Goal: Task Accomplishment & Management: Manage account settings

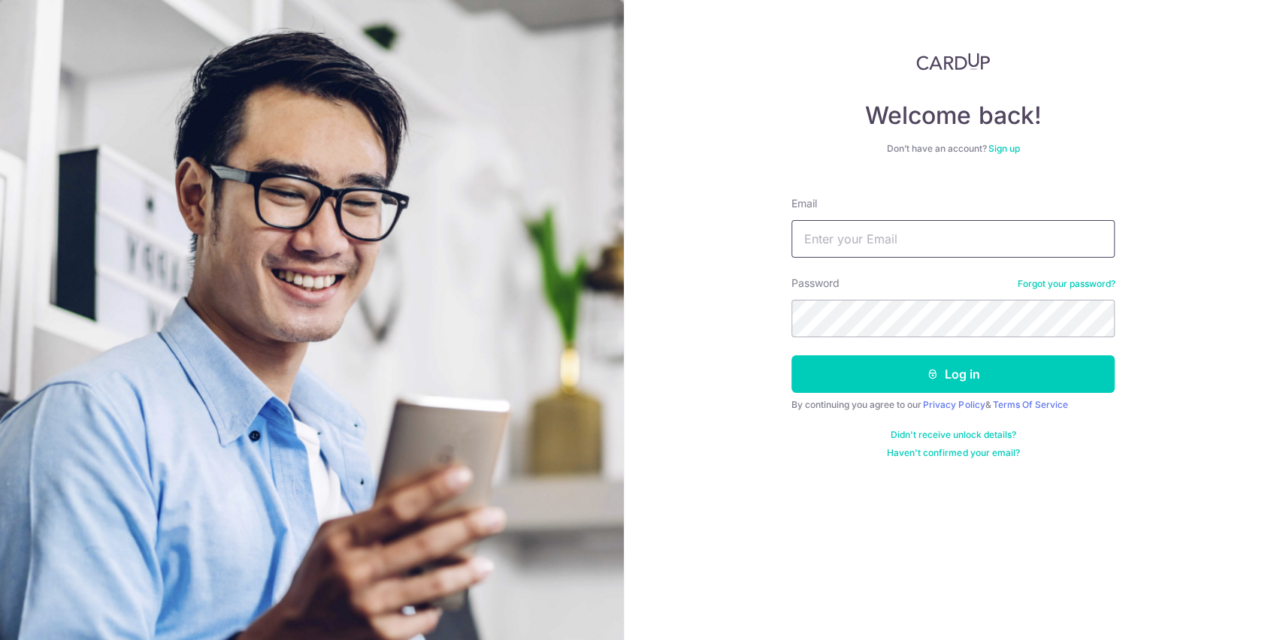
click at [855, 237] on input "Email" at bounding box center [953, 239] width 323 height 38
type input "[EMAIL_ADDRESS][DOMAIN_NAME]"
click at [792, 356] on button "Log in" at bounding box center [953, 375] width 323 height 38
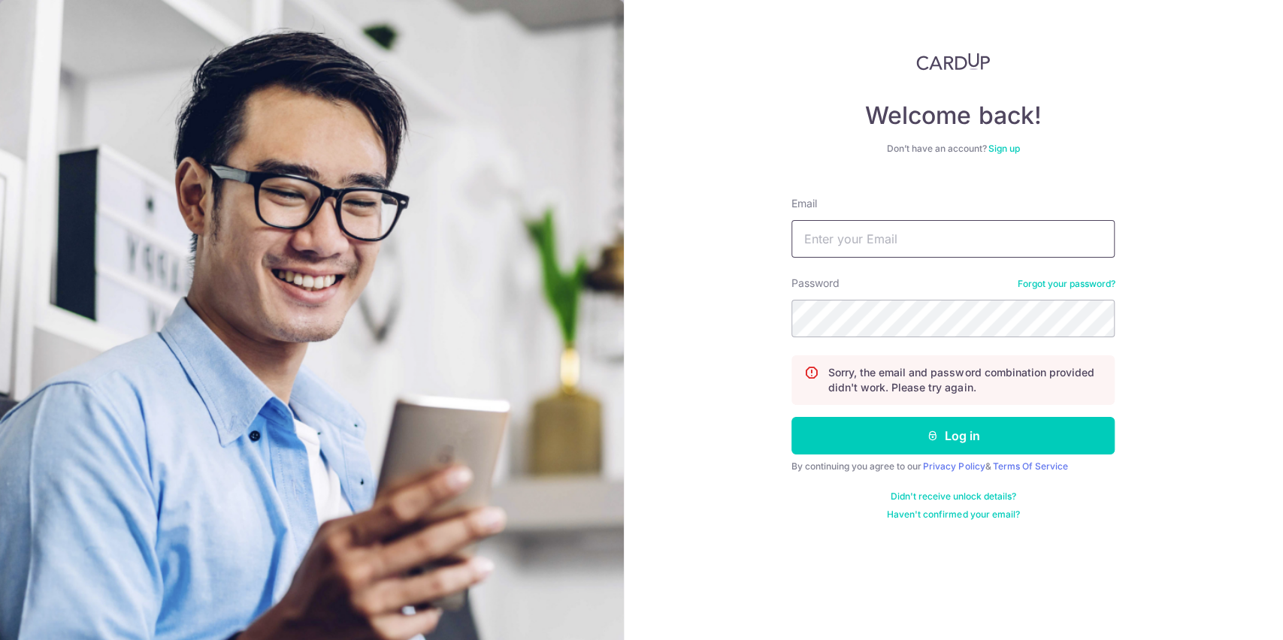
click at [865, 238] on input "Email" at bounding box center [953, 239] width 323 height 38
type input "vvgansy@hotmail.com"
click at [792, 417] on button "Log in" at bounding box center [953, 436] width 323 height 38
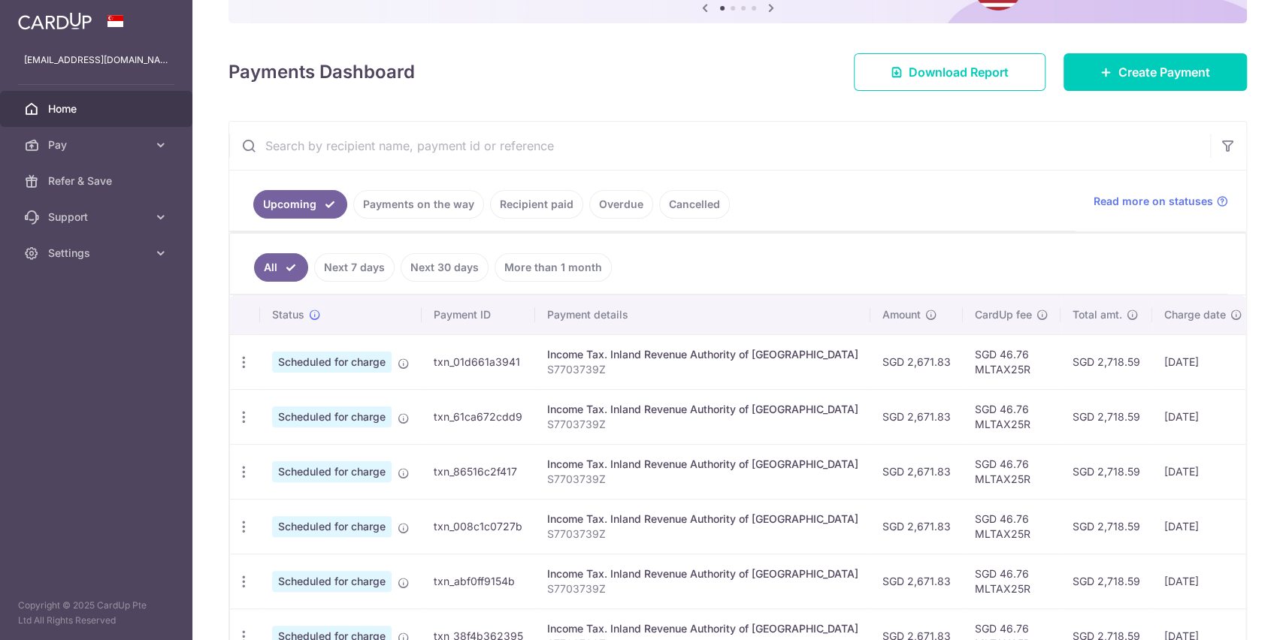
scroll to position [200, 0]
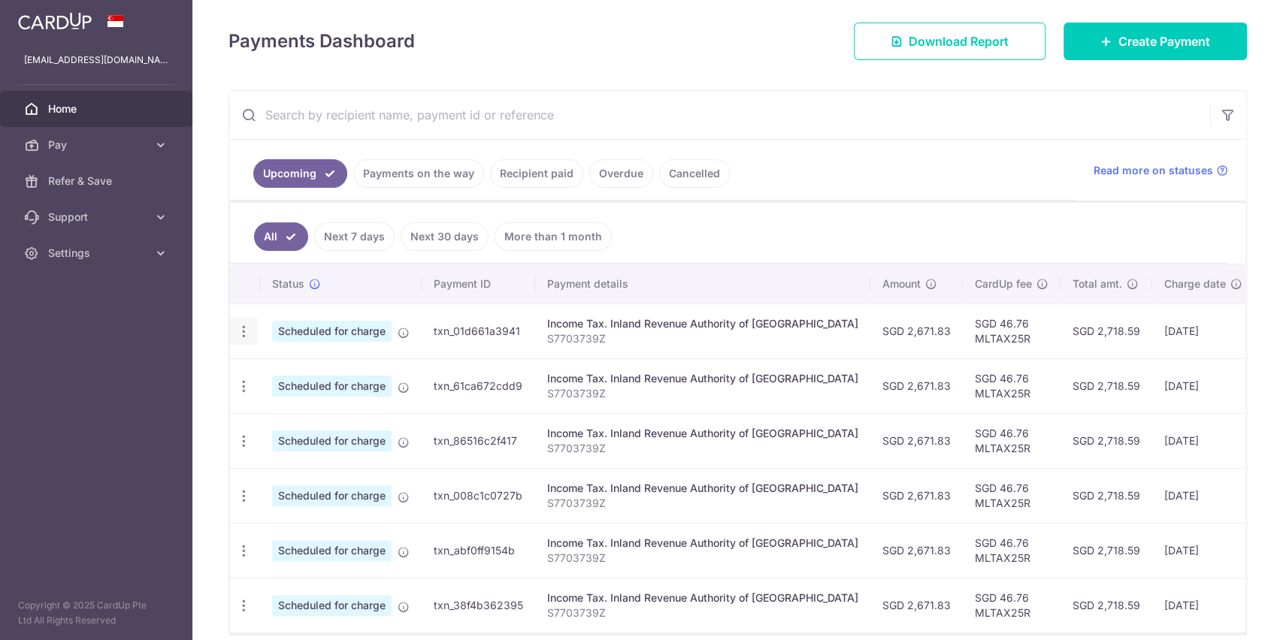
click at [239, 331] on icon "button" at bounding box center [244, 332] width 16 height 16
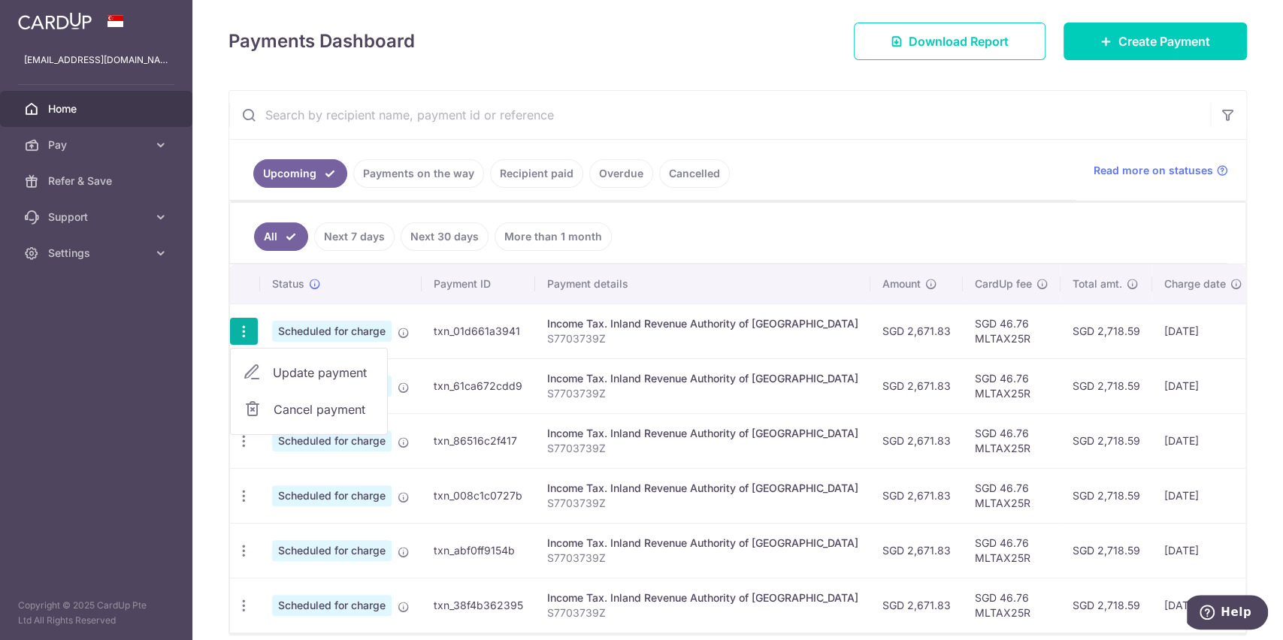
click at [333, 370] on span "Update payment" at bounding box center [324, 373] width 102 height 18
radio input "true"
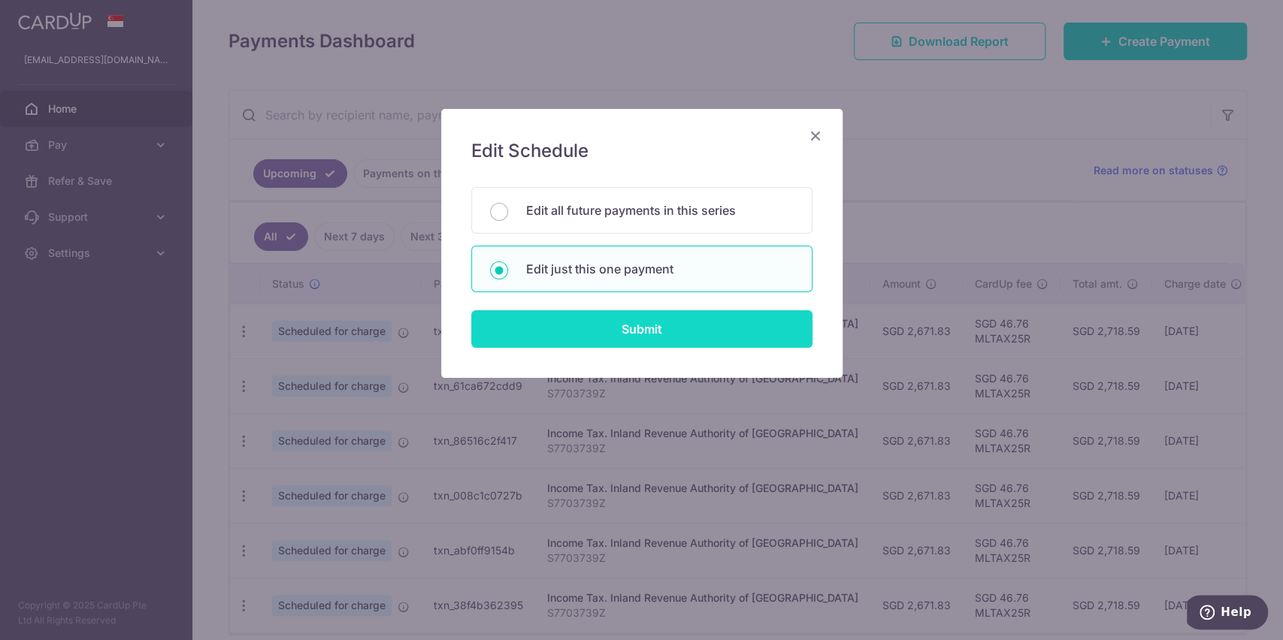
click at [656, 328] on input "Submit" at bounding box center [641, 329] width 341 height 38
radio input "true"
type input "2,671.83"
type input "19/10/2025"
type input "S7703739Z"
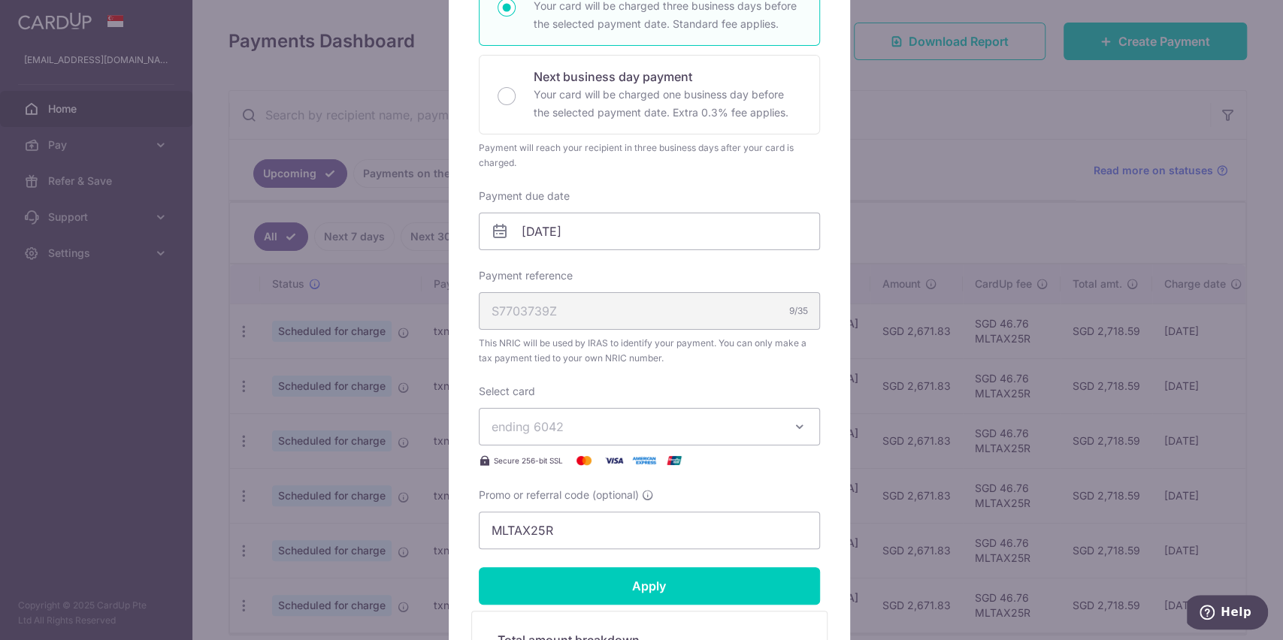
scroll to position [401, 0]
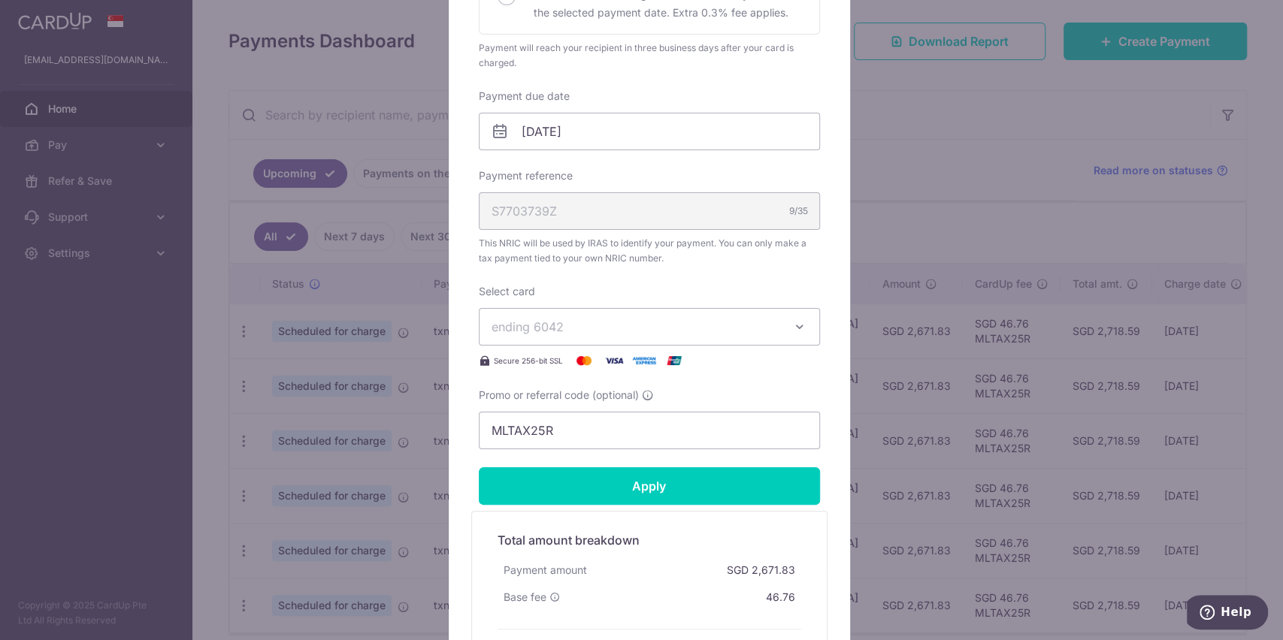
click at [564, 319] on span "ending 6042" at bounding box center [636, 327] width 289 height 18
click at [556, 430] on span "**** 5416" at bounding box center [556, 434] width 56 height 18
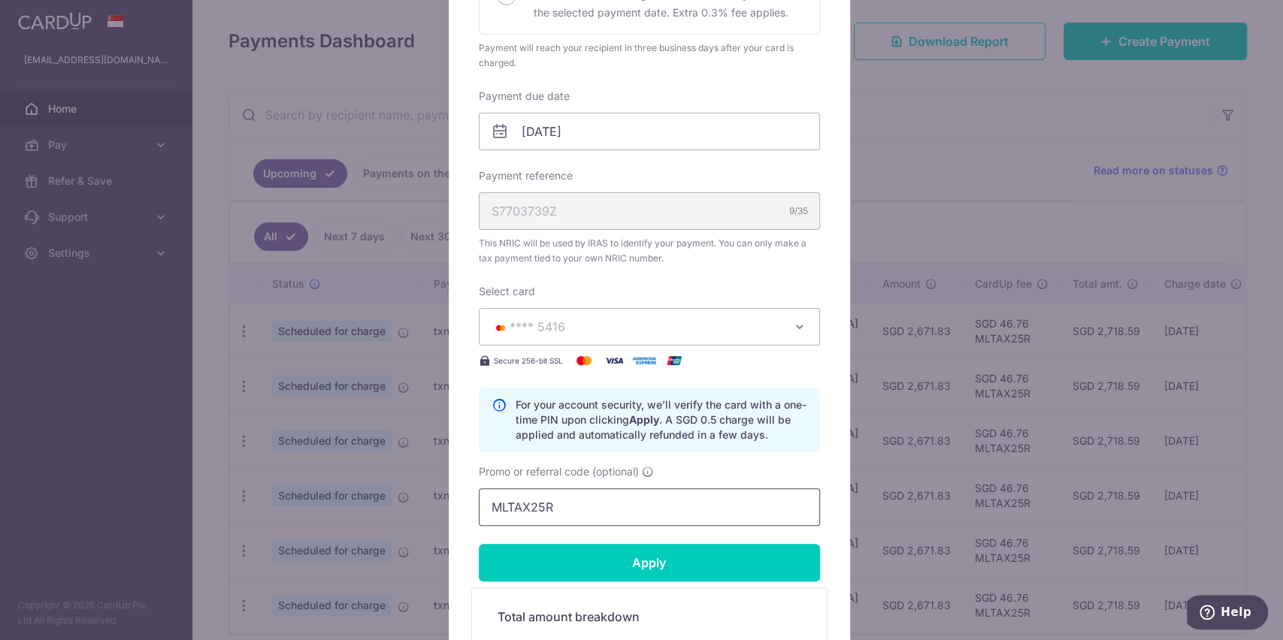
click at [561, 505] on input "MLTAX25R" at bounding box center [649, 508] width 341 height 38
drag, startPoint x: 577, startPoint y: 507, endPoint x: 371, endPoint y: 498, distance: 207.0
click at [371, 498] on div "Edit payment By clicking apply, you will make changes to all payments to Inland…" at bounding box center [641, 320] width 1283 height 640
paste input "CTAX25"
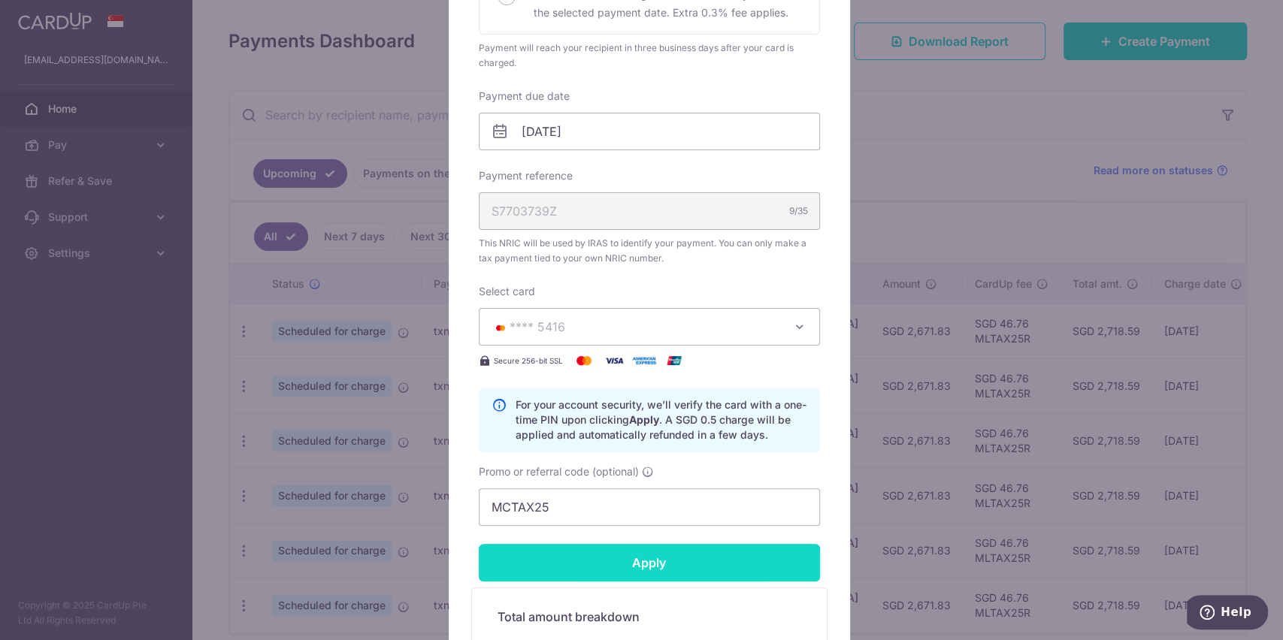
click at [578, 553] on input "Apply" at bounding box center [649, 563] width 341 height 38
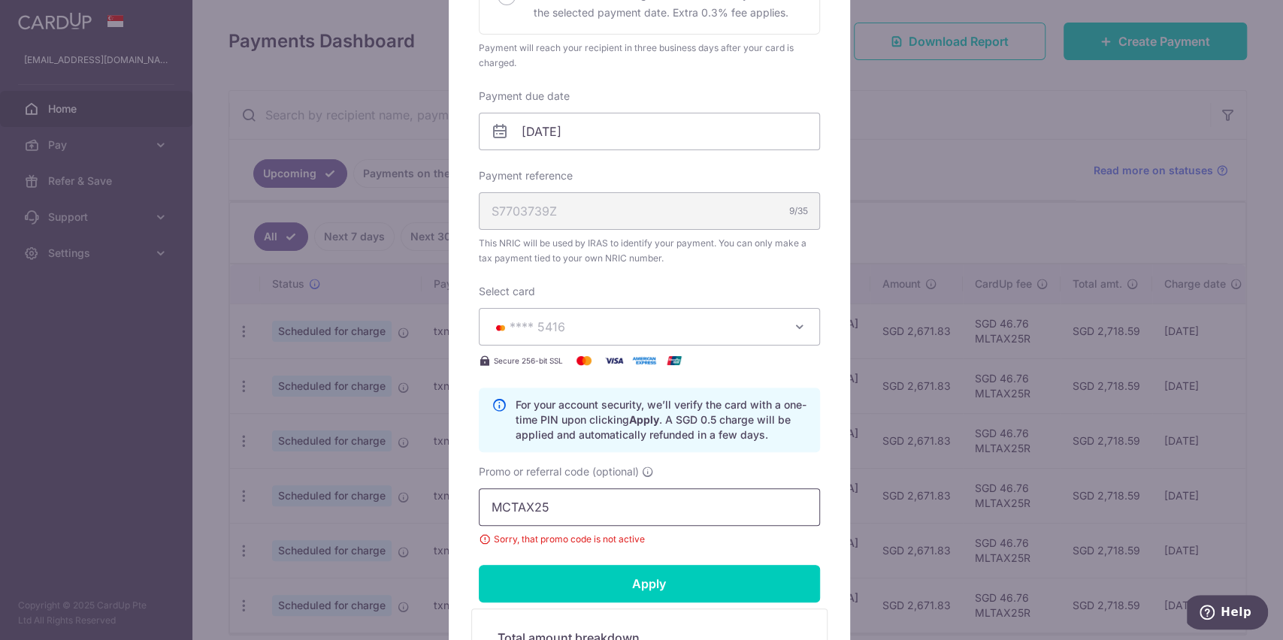
drag, startPoint x: 565, startPoint y: 510, endPoint x: 422, endPoint y: 503, distance: 143.7
click at [422, 503] on div "Edit payment By clicking apply, you will make changes to all payments to Inland…" at bounding box center [641, 320] width 1283 height 640
paste input "OFF2"
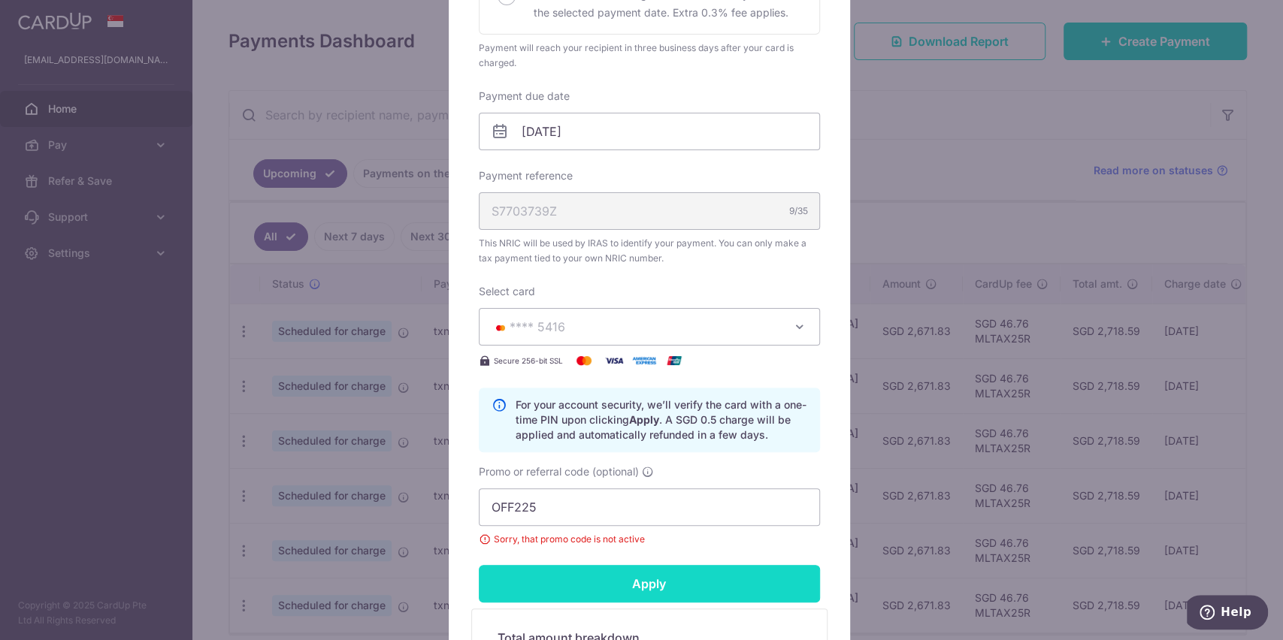
click at [634, 574] on input "Apply" at bounding box center [649, 584] width 341 height 38
click at [608, 584] on input "Apply" at bounding box center [649, 584] width 341 height 38
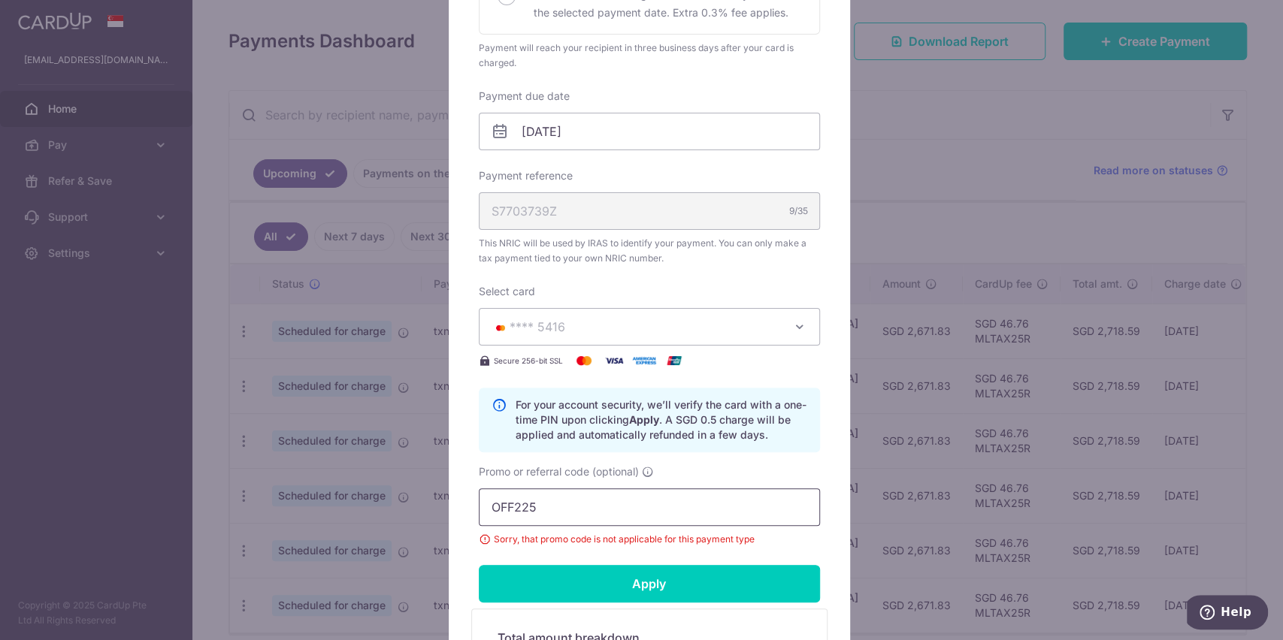
drag, startPoint x: 547, startPoint y: 514, endPoint x: 366, endPoint y: 503, distance: 180.8
click at [367, 503] on div "Edit payment By clicking apply, you will make changes to all payments to Inland…" at bounding box center [641, 320] width 1283 height 640
type input "OFF225"
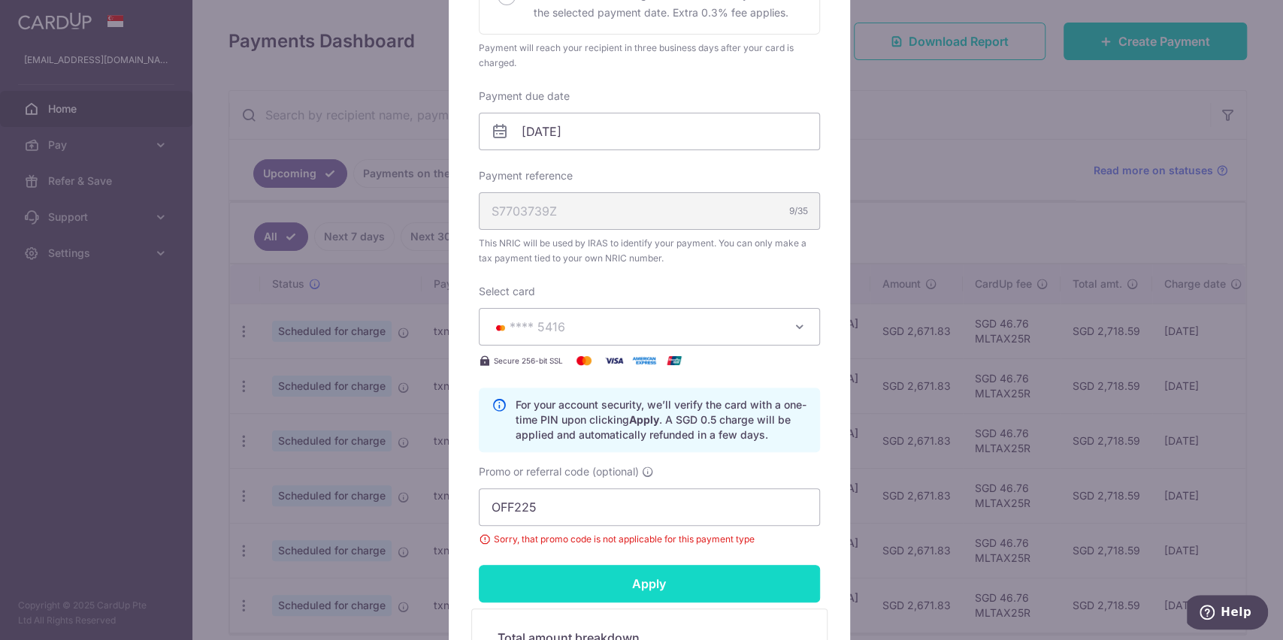
click at [565, 580] on input "Apply" at bounding box center [649, 584] width 341 height 38
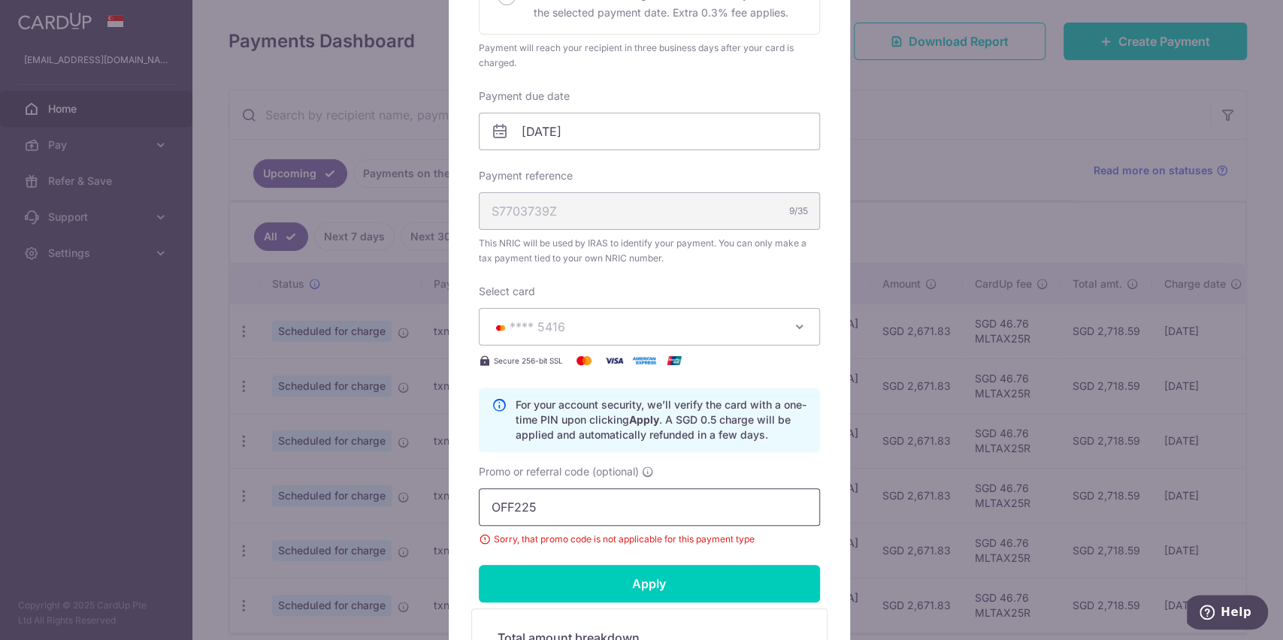
click at [592, 507] on input "OFF225" at bounding box center [649, 508] width 341 height 38
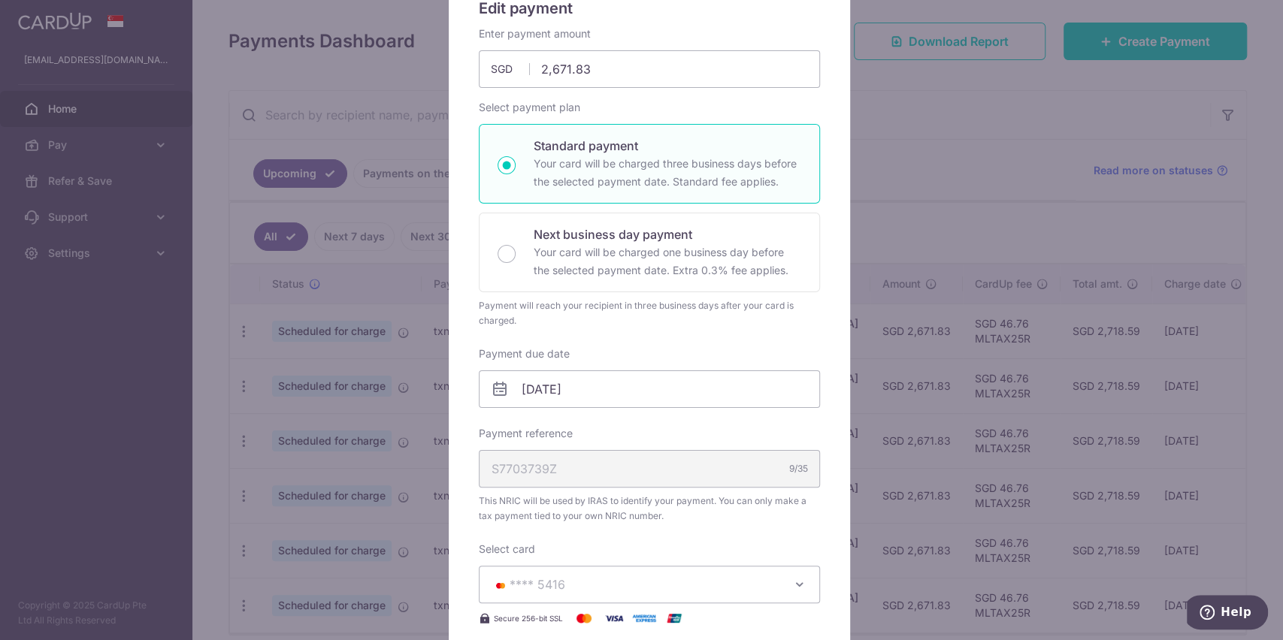
scroll to position [100, 0]
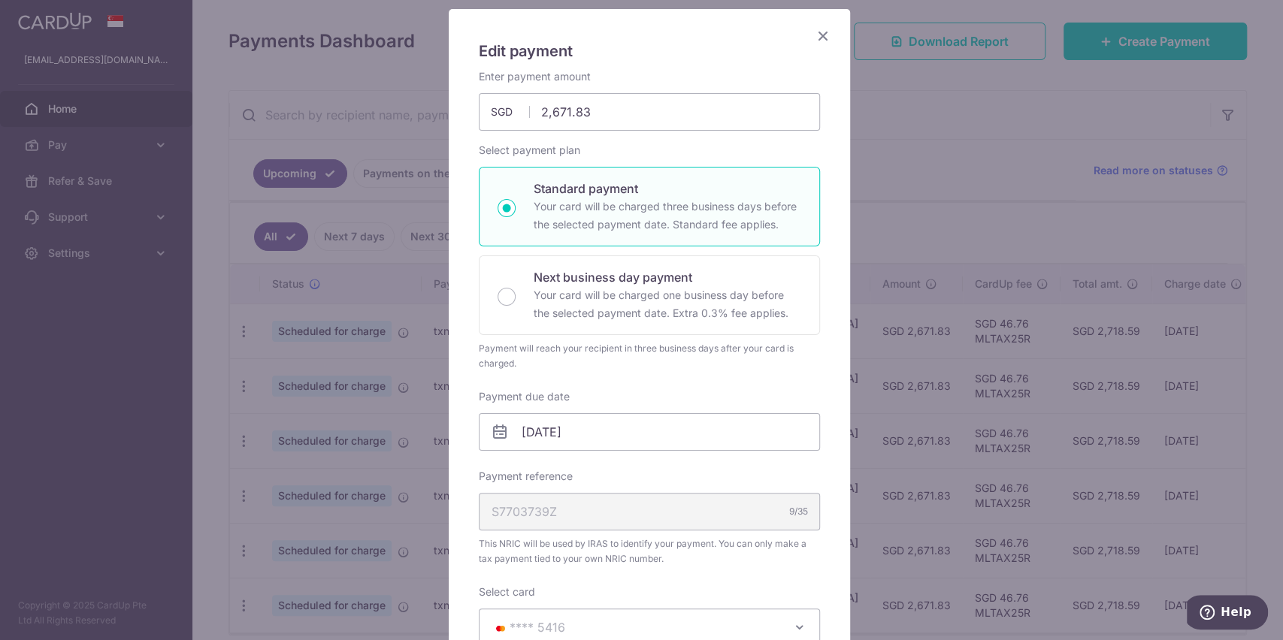
click at [819, 32] on icon "Close" at bounding box center [823, 35] width 18 height 19
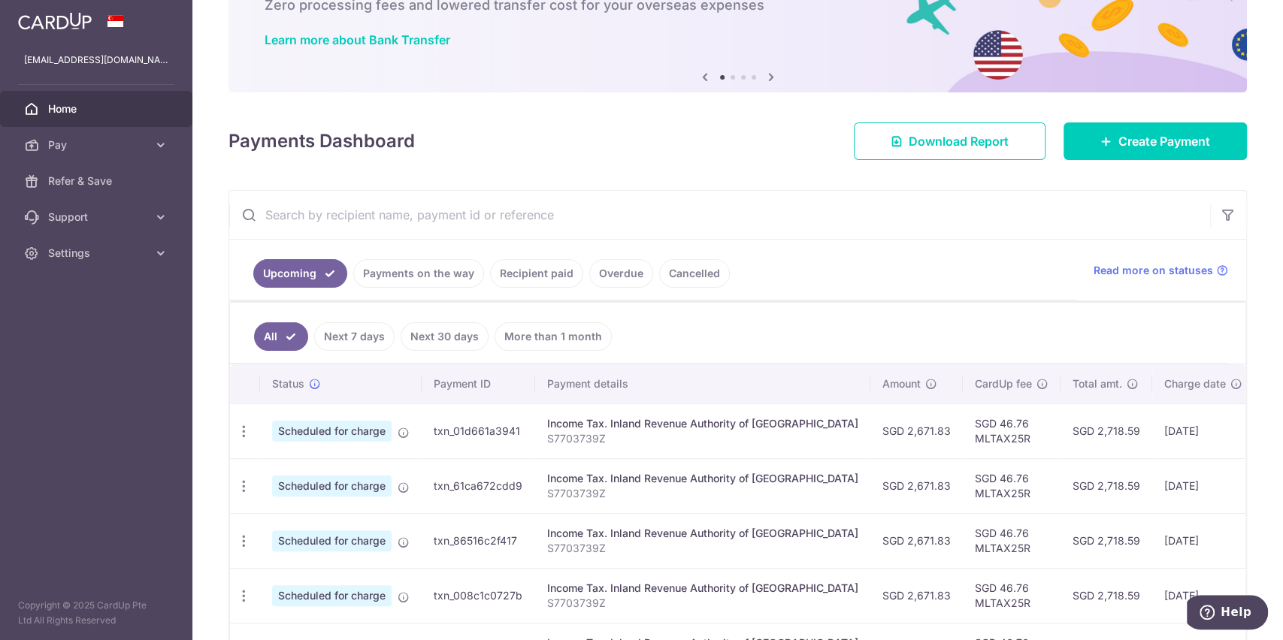
scroll to position [200, 0]
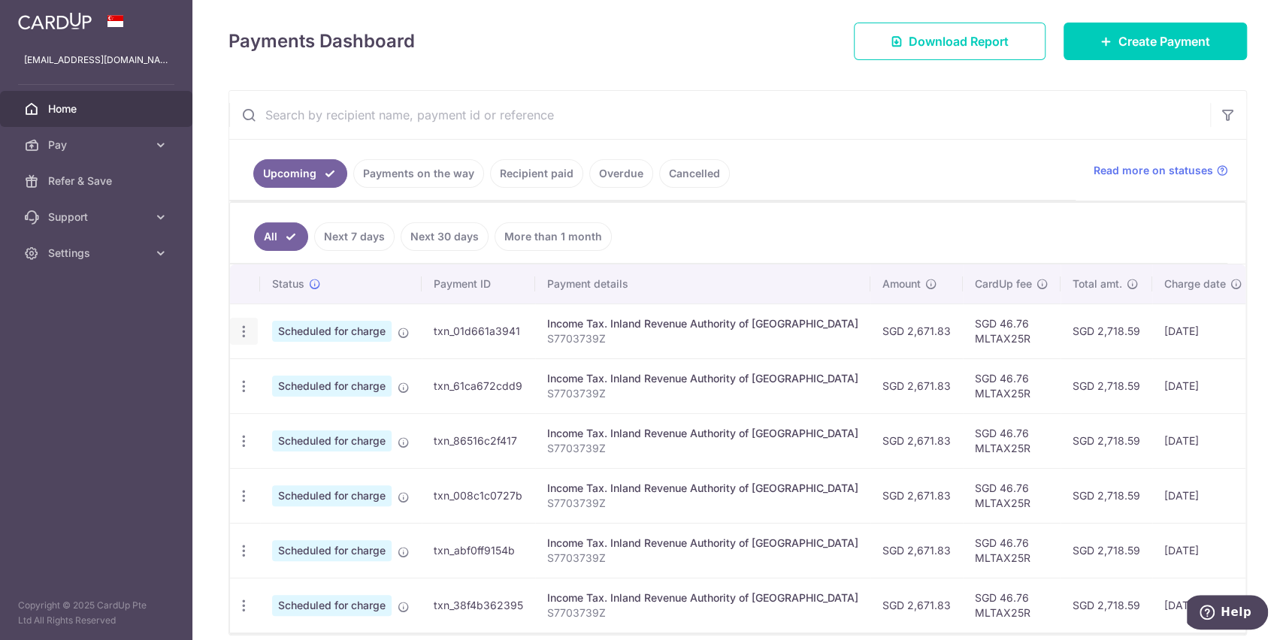
click at [245, 335] on icon "button" at bounding box center [244, 332] width 16 height 16
click at [353, 374] on span "Update payment" at bounding box center [324, 373] width 102 height 18
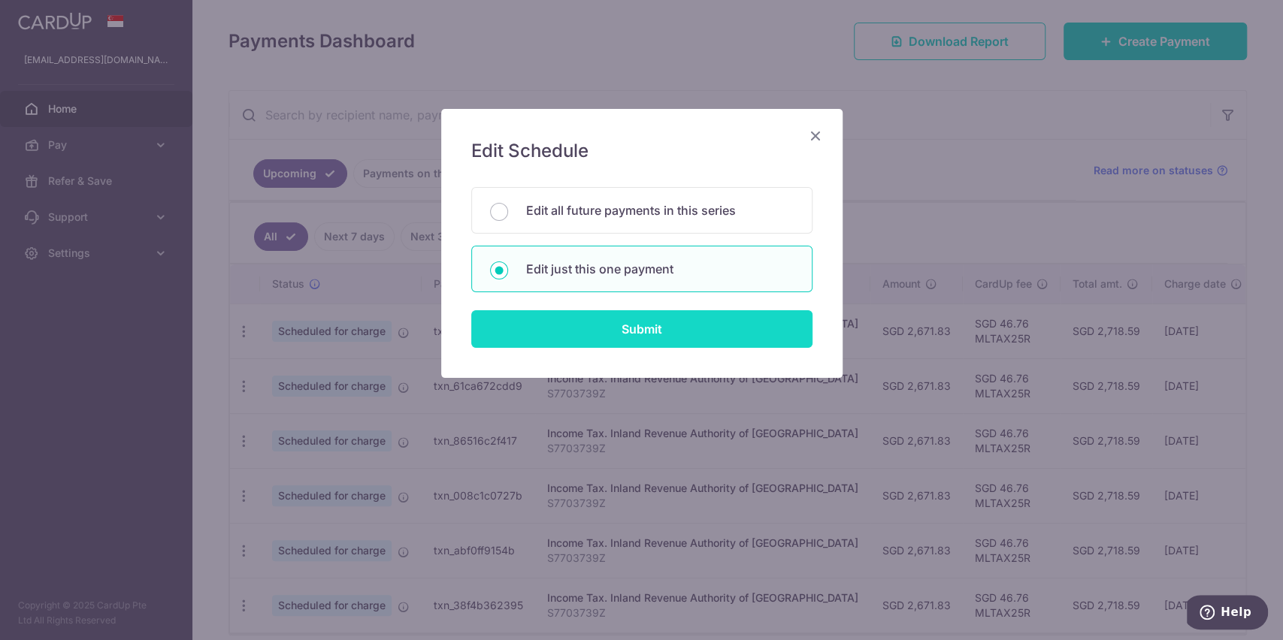
click at [637, 322] on input "Submit" at bounding box center [641, 329] width 341 height 38
radio input "true"
type input "2,671.83"
type input "19/10/2025"
type input "S7703739Z"
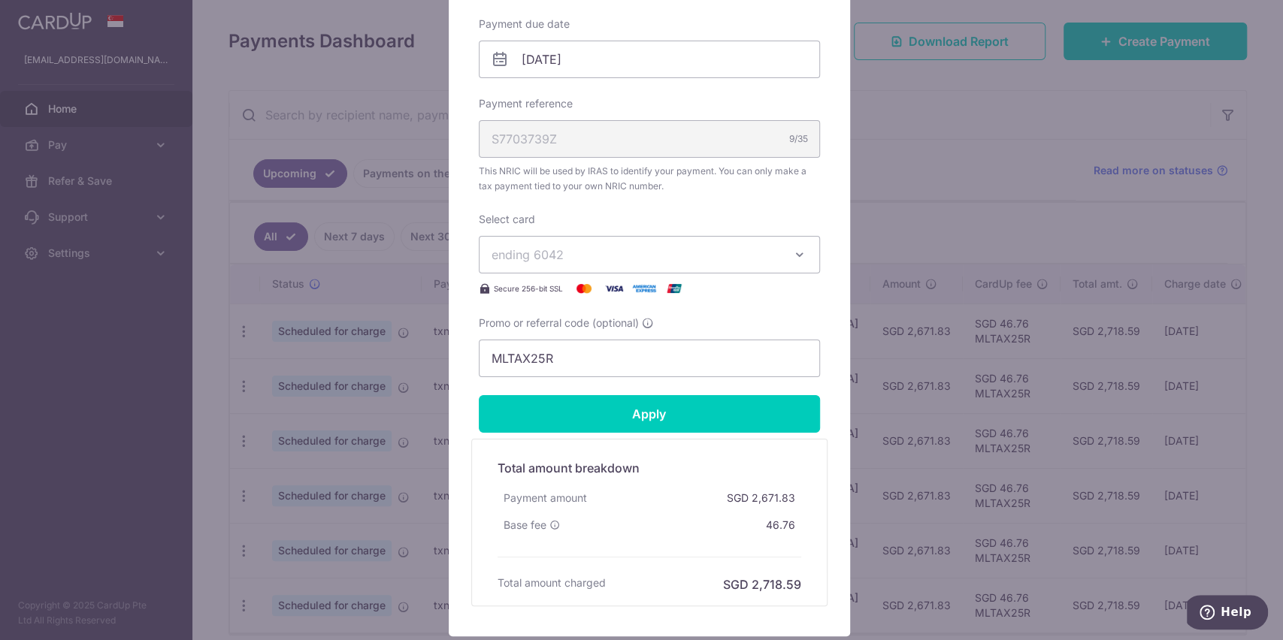
scroll to position [501, 0]
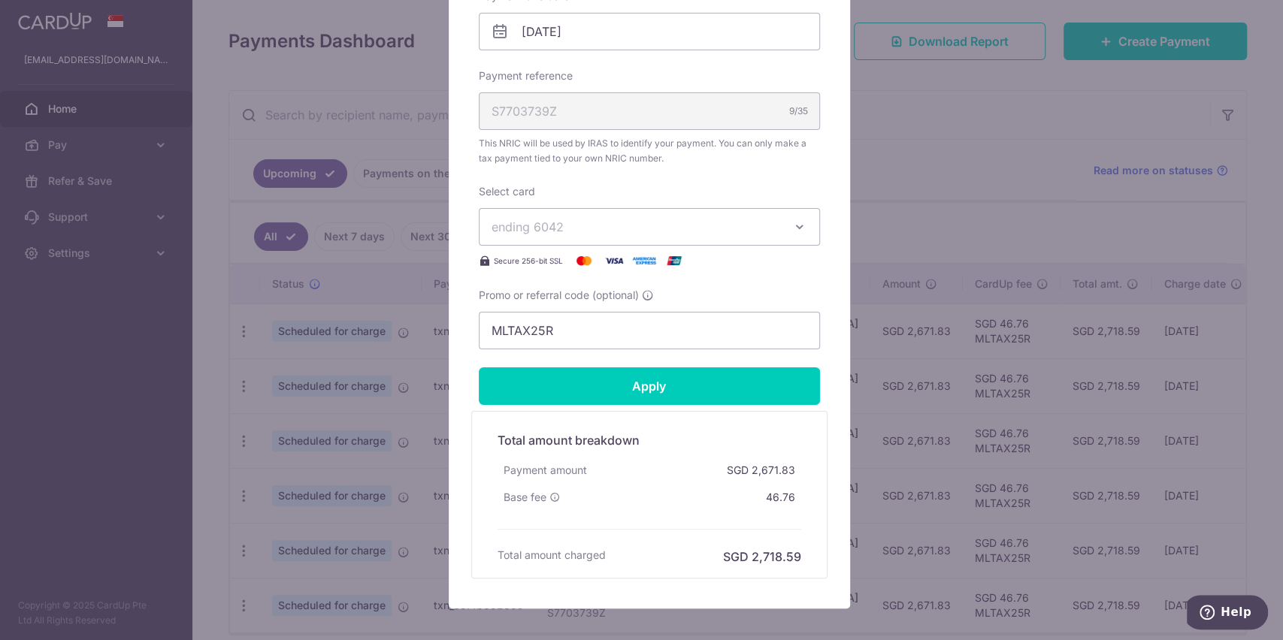
click at [794, 224] on icon "button" at bounding box center [799, 227] width 15 height 15
click at [566, 328] on span "**** 5416" at bounding box center [556, 334] width 56 height 18
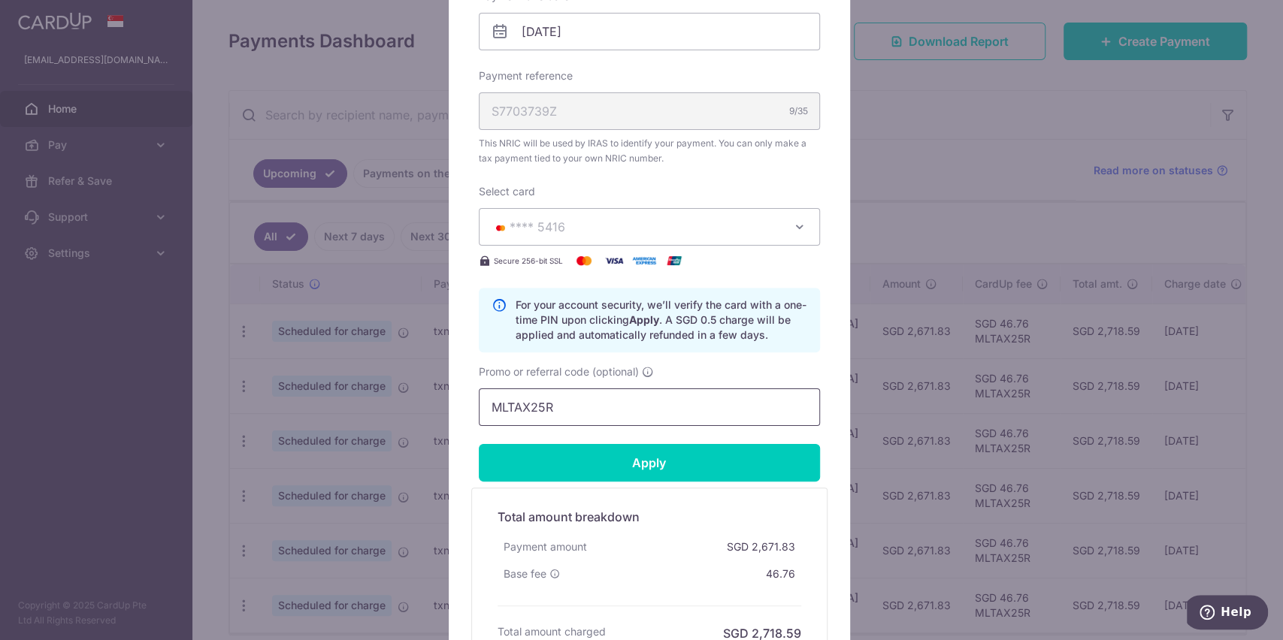
click at [578, 409] on input "MLTAX25R" at bounding box center [649, 408] width 341 height 38
drag, startPoint x: 552, startPoint y: 400, endPoint x: 404, endPoint y: 395, distance: 147.4
click at [404, 395] on div "Edit payment By clicking apply, you will make changes to all payments to Inland…" at bounding box center [641, 320] width 1283 height 640
paste input "OFF225"
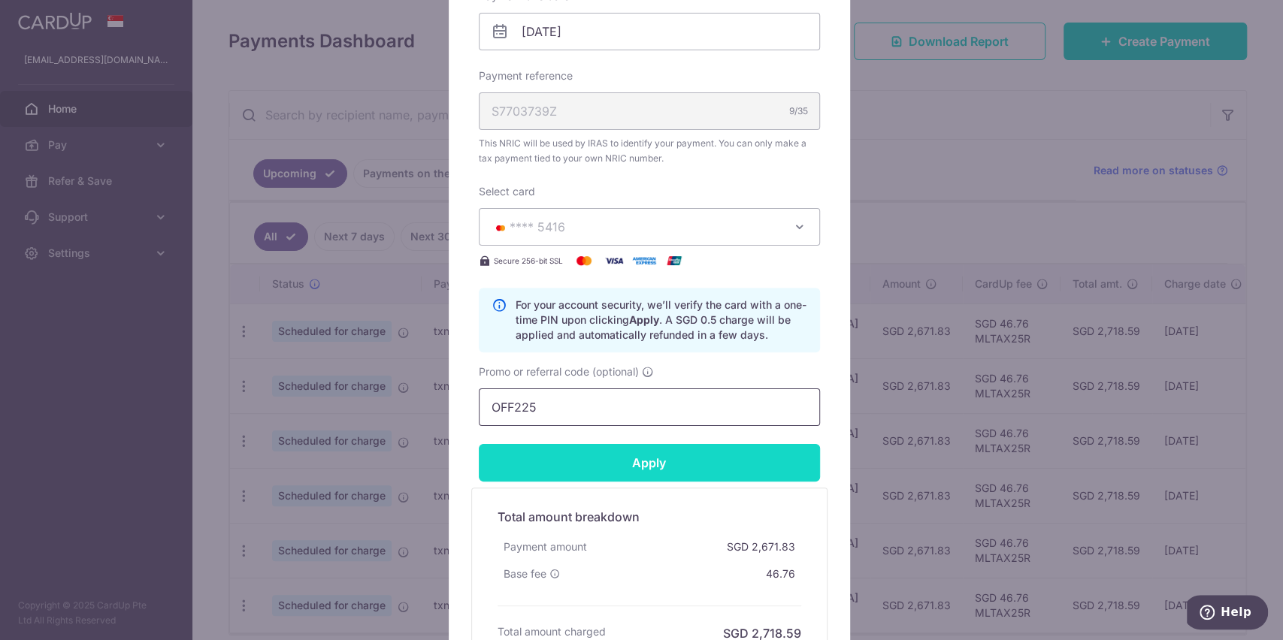
type input "OFF225"
click at [619, 456] on input "Apply" at bounding box center [649, 463] width 341 height 38
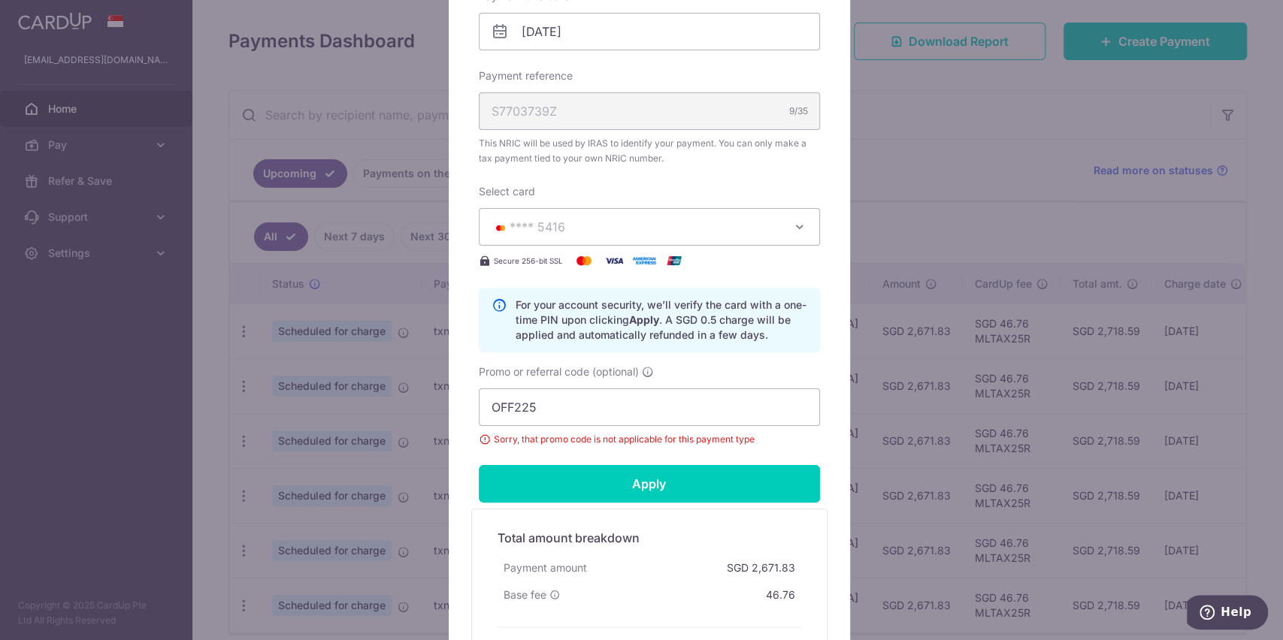
click at [914, 103] on div "Edit payment By clicking apply, you will make changes to all payments to Inland…" at bounding box center [641, 320] width 1283 height 640
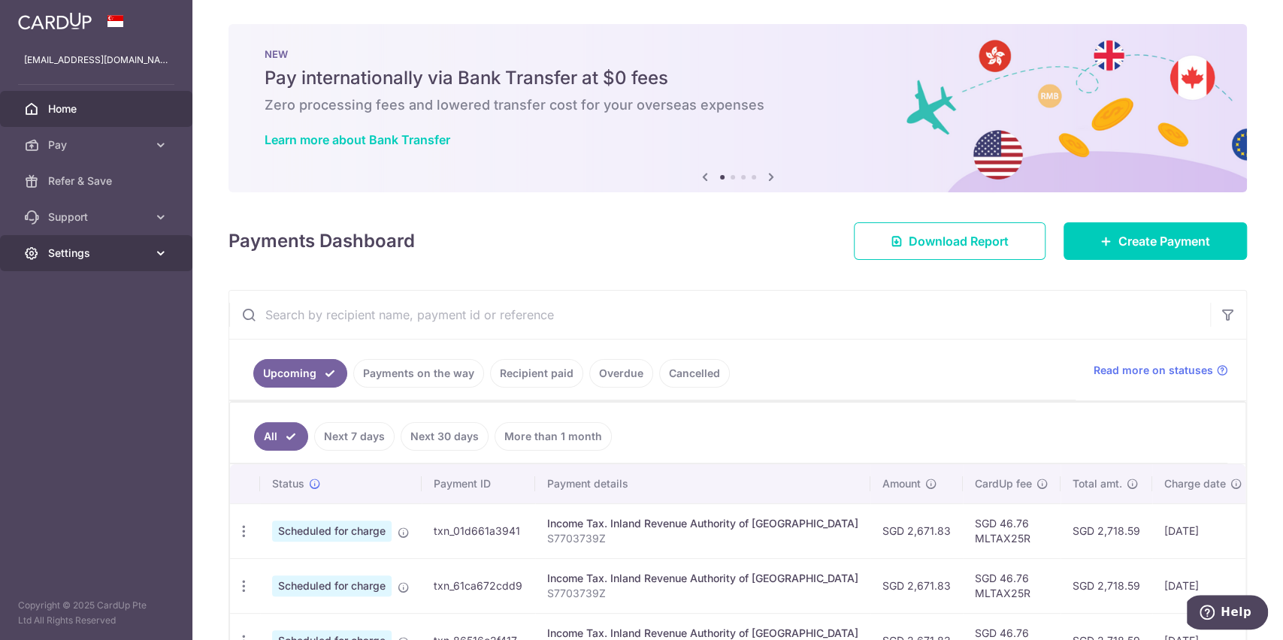
click at [162, 251] on icon at bounding box center [160, 253] width 15 height 15
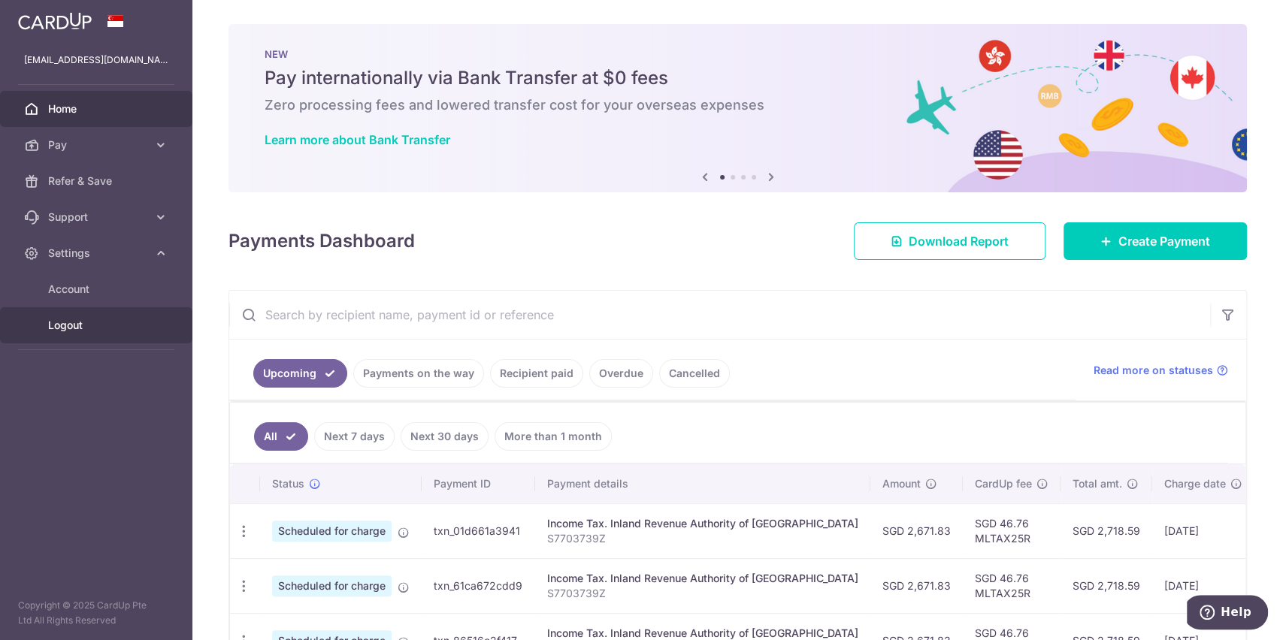
click at [80, 322] on span "Logout" at bounding box center [97, 325] width 99 height 15
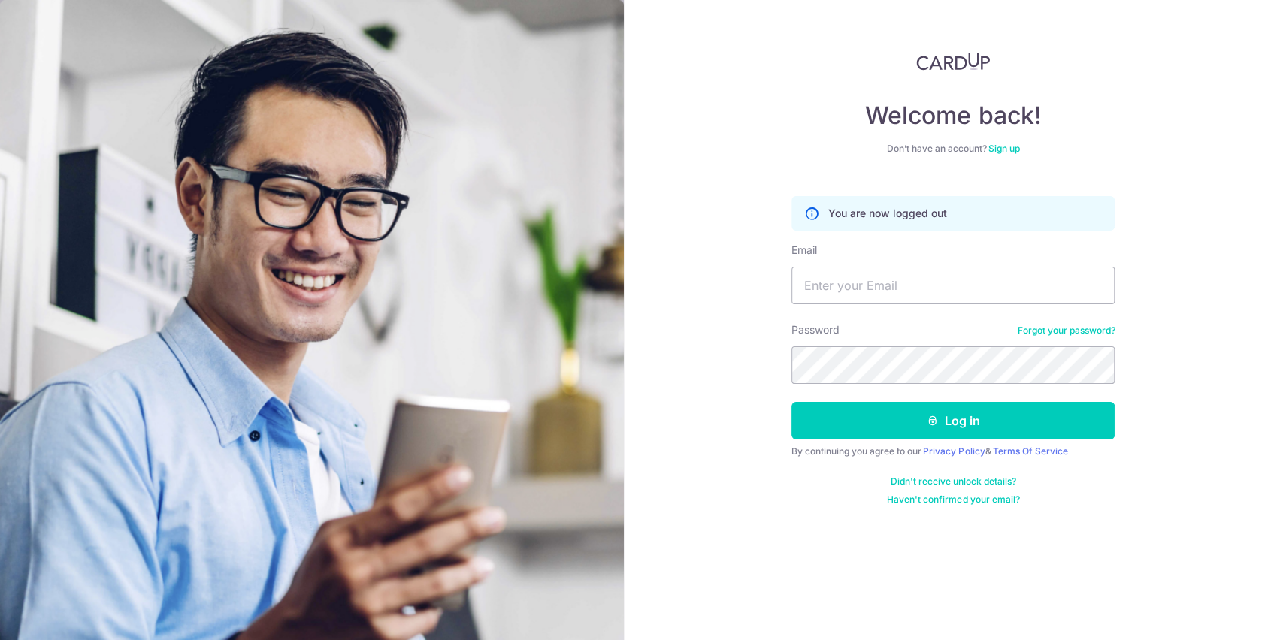
click at [918, 56] on img at bounding box center [953, 62] width 74 height 18
